Goal: Task Accomplishment & Management: Use online tool/utility

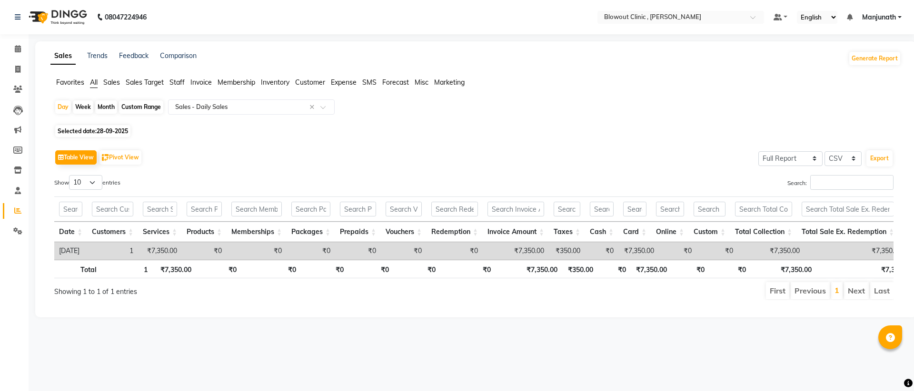
select select "full_report"
select select "csv"
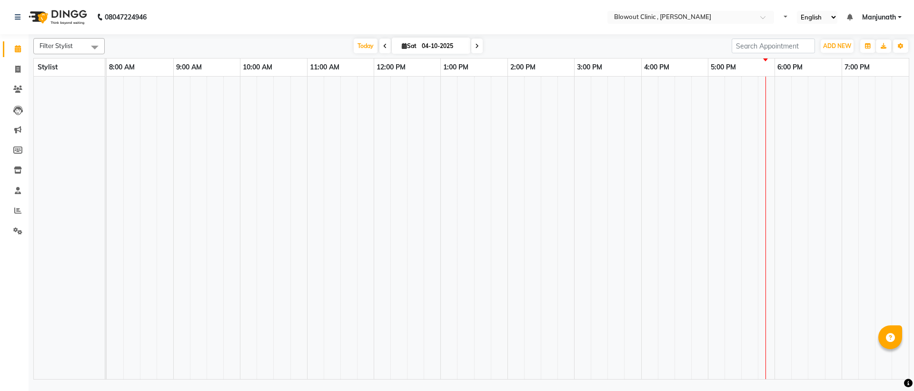
select select "en"
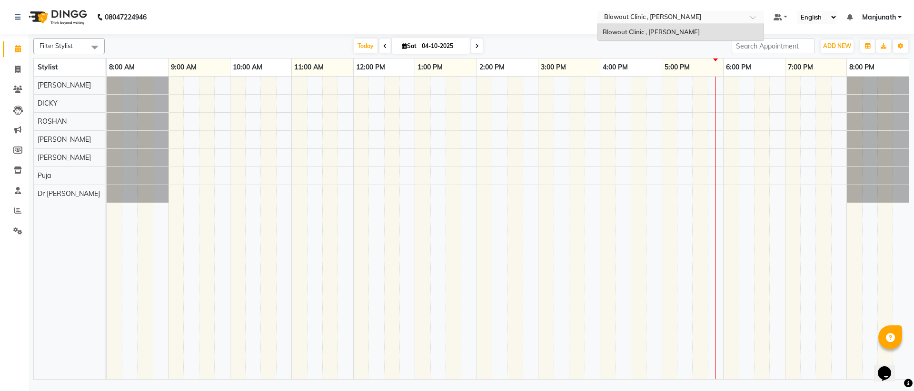
click at [668, 17] on input "text" at bounding box center [671, 18] width 138 height 10
click at [15, 208] on icon at bounding box center [17, 210] width 7 height 7
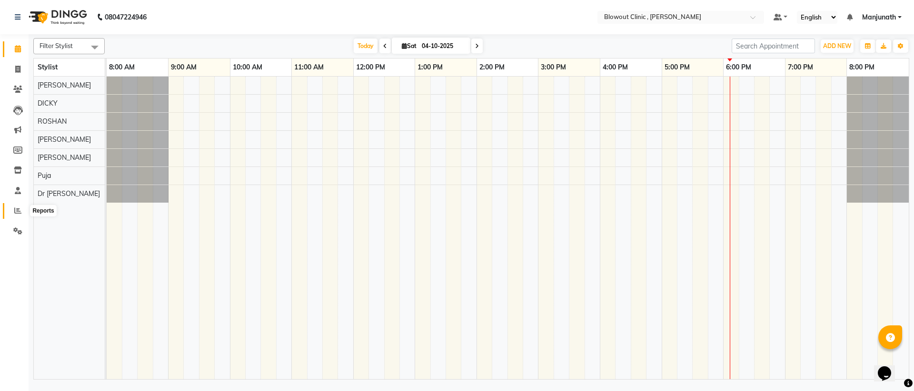
click at [19, 210] on icon at bounding box center [17, 210] width 7 height 7
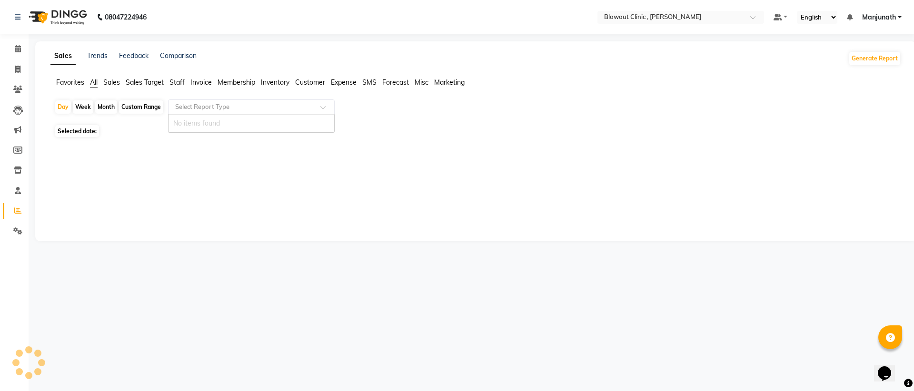
click at [190, 108] on input "text" at bounding box center [241, 107] width 137 height 10
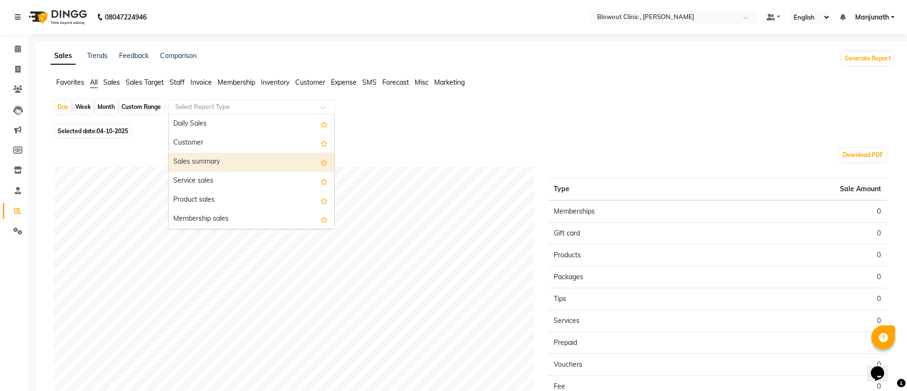
click at [202, 161] on div "Sales summary" at bounding box center [252, 162] width 166 height 19
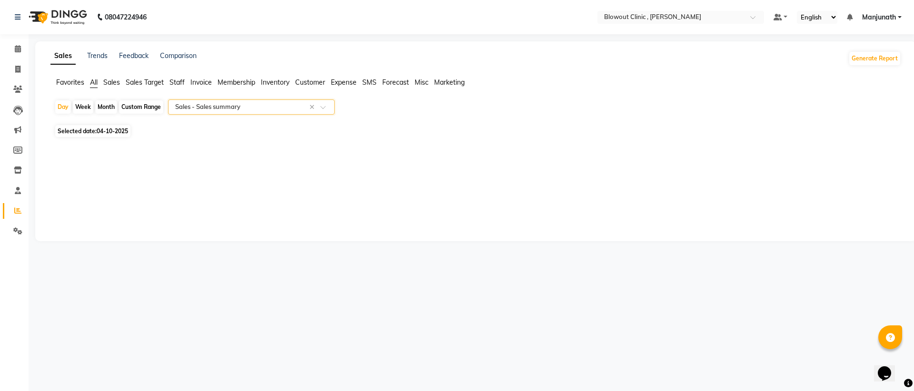
select select "full_report"
select select "csv"
click at [232, 107] on input "text" at bounding box center [241, 107] width 137 height 10
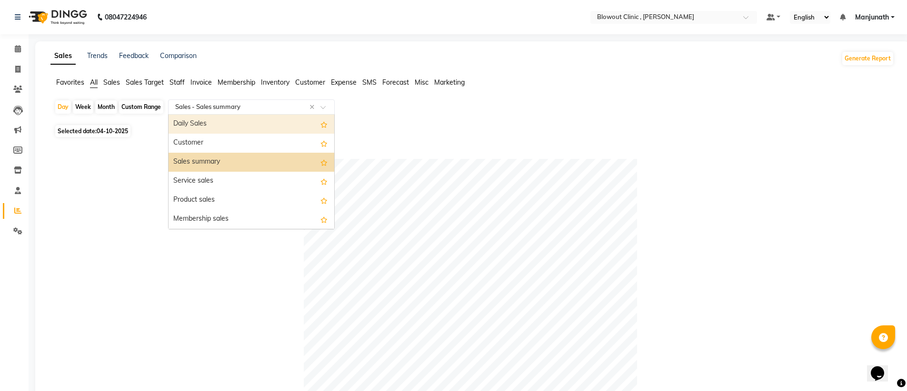
click at [221, 116] on div "Daily Sales" at bounding box center [252, 124] width 166 height 19
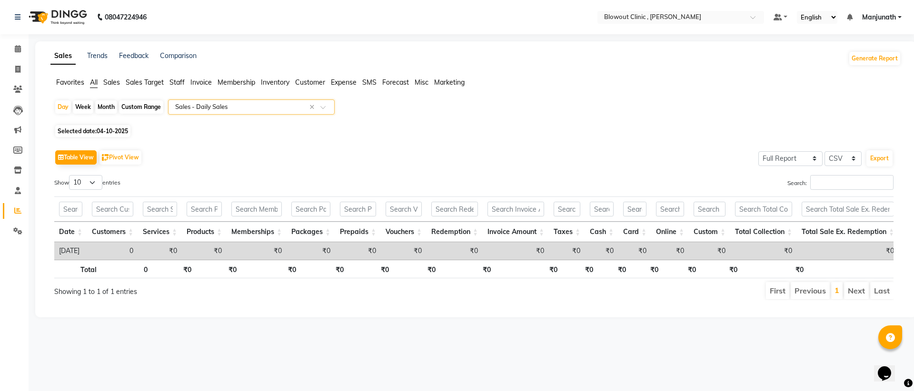
click at [111, 106] on div "Month" at bounding box center [106, 106] width 22 height 13
select select "10"
select select "2025"
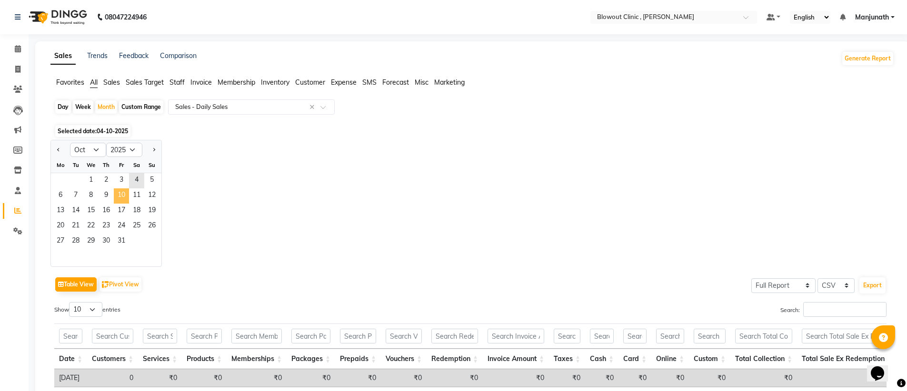
click at [125, 202] on span "10" at bounding box center [121, 196] width 15 height 15
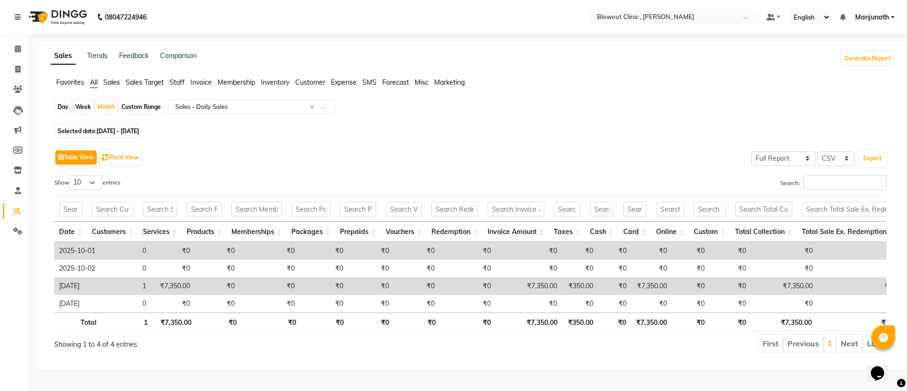
click at [138, 110] on div "Custom Range" at bounding box center [141, 106] width 44 height 13
select select "10"
select select "2025"
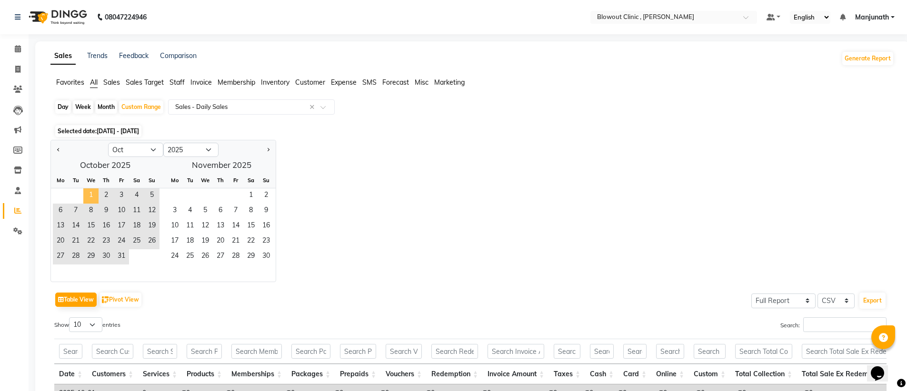
click at [89, 189] on span "1" at bounding box center [90, 196] width 15 height 15
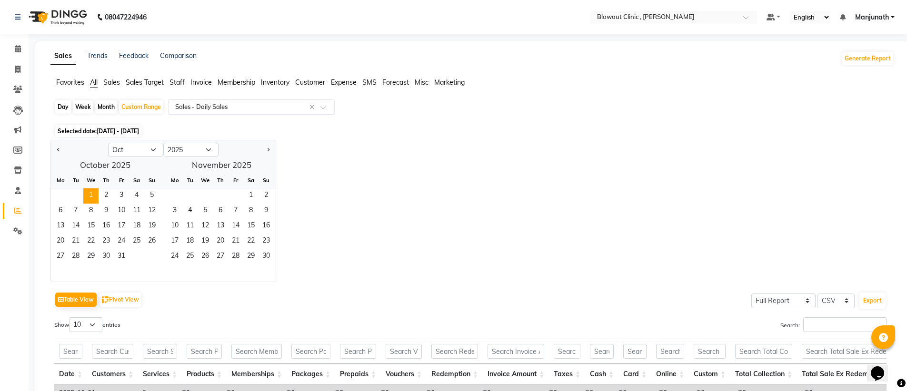
click at [228, 100] on div "Select Report Type × Sales - Daily Sales ×" at bounding box center [251, 107] width 167 height 15
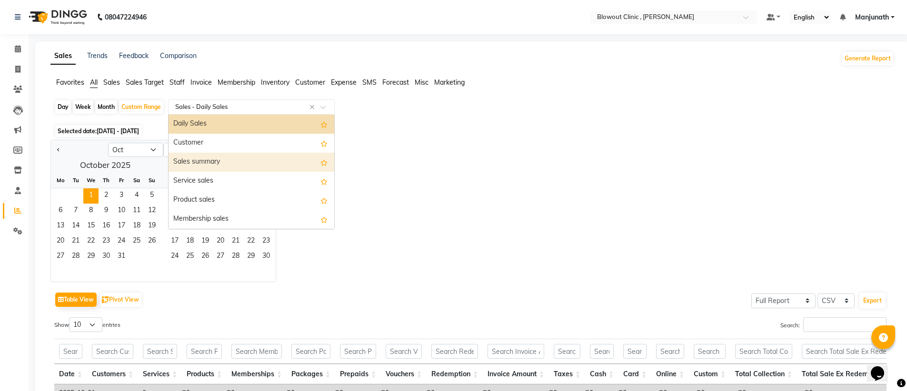
click at [213, 158] on div "Sales summary" at bounding box center [252, 162] width 166 height 19
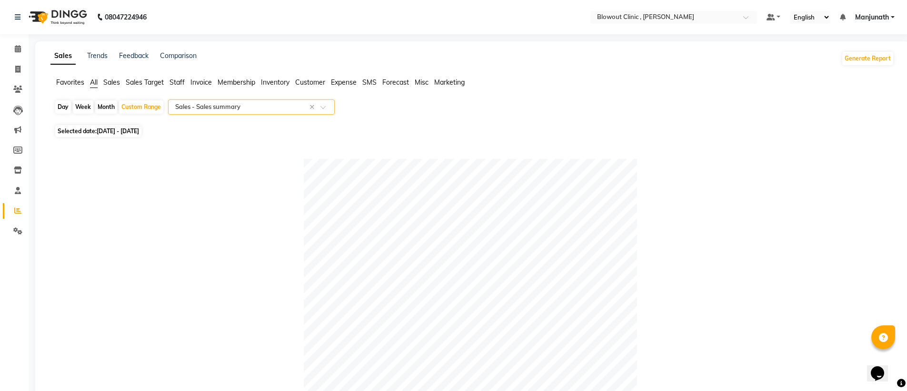
click at [132, 131] on span "[DATE] - [DATE]" at bounding box center [118, 131] width 42 height 7
select select "10"
select select "2025"
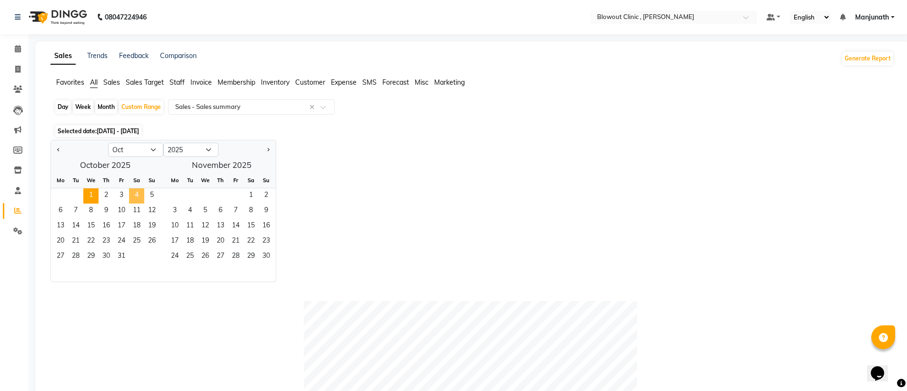
click at [139, 194] on span "4" at bounding box center [136, 196] width 15 height 15
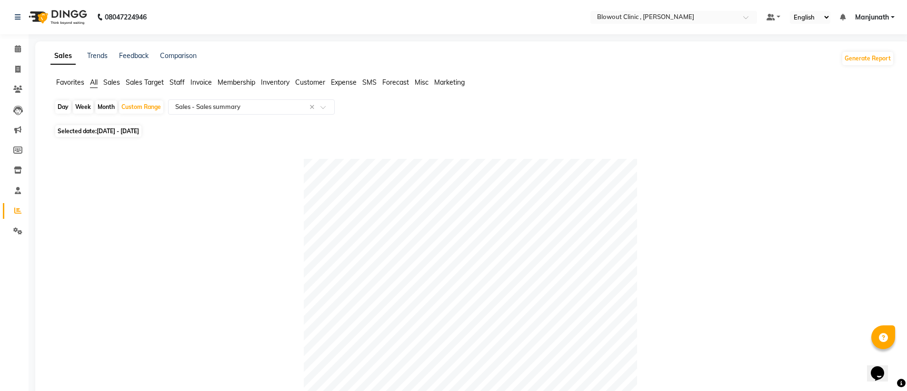
click at [96, 106] on div "Month" at bounding box center [106, 106] width 22 height 13
select select "10"
select select "2025"
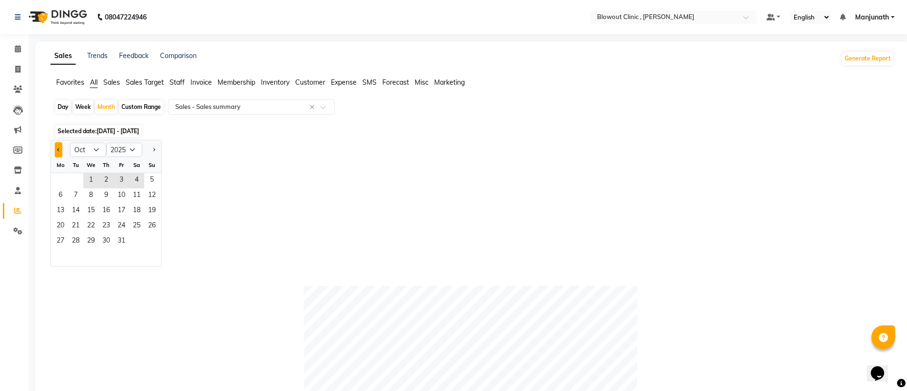
click at [60, 154] on button "Previous month" at bounding box center [59, 149] width 8 height 15
select select "9"
click at [112, 234] on div "29 30" at bounding box center [106, 241] width 110 height 15
click at [119, 198] on span "12" at bounding box center [121, 196] width 15 height 15
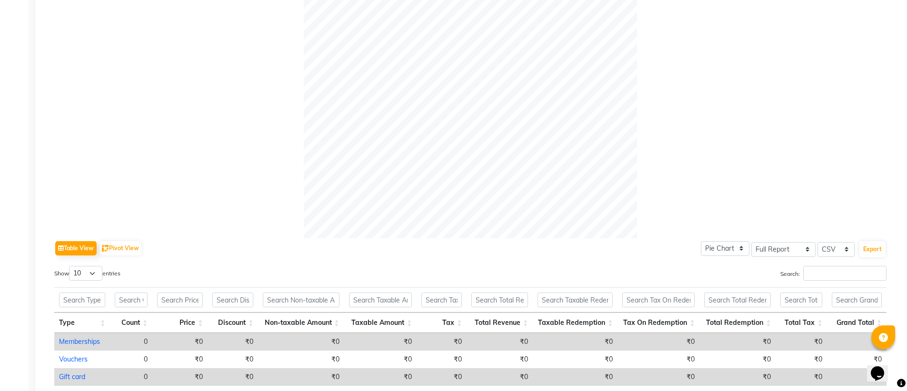
scroll to position [433, 0]
